Goal: Task Accomplishment & Management: Manage account settings

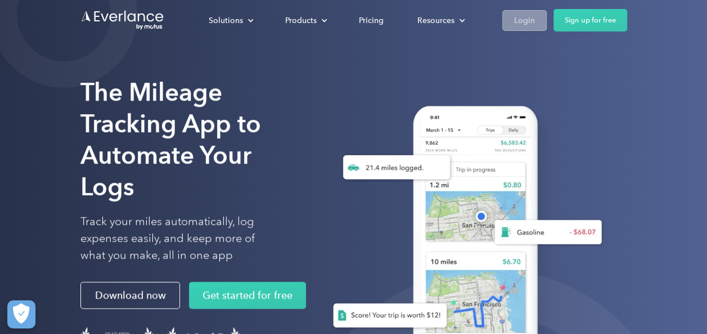
click at [517, 24] on div "Login" at bounding box center [524, 21] width 21 height 14
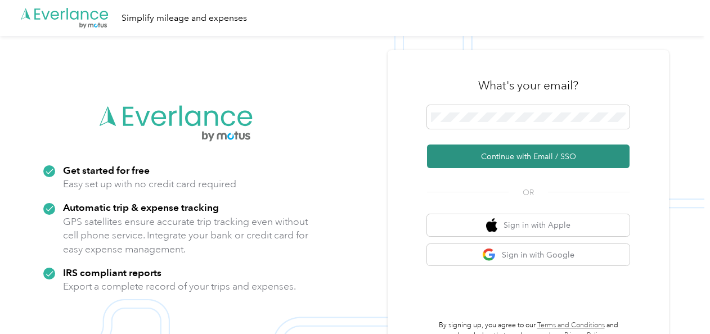
click at [509, 150] on button "Continue with Email / SSO" at bounding box center [528, 157] width 203 height 24
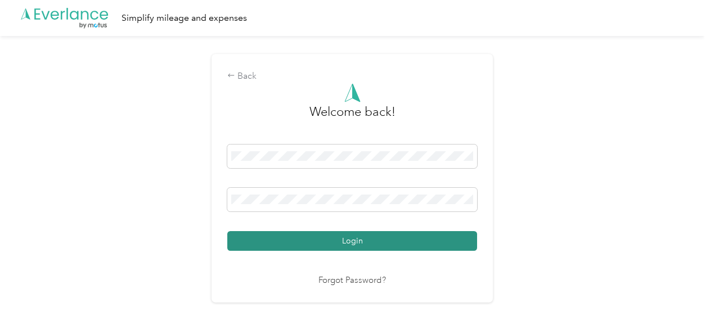
click at [348, 241] on button "Login" at bounding box center [352, 241] width 250 height 20
